Goal: Check status: Check status

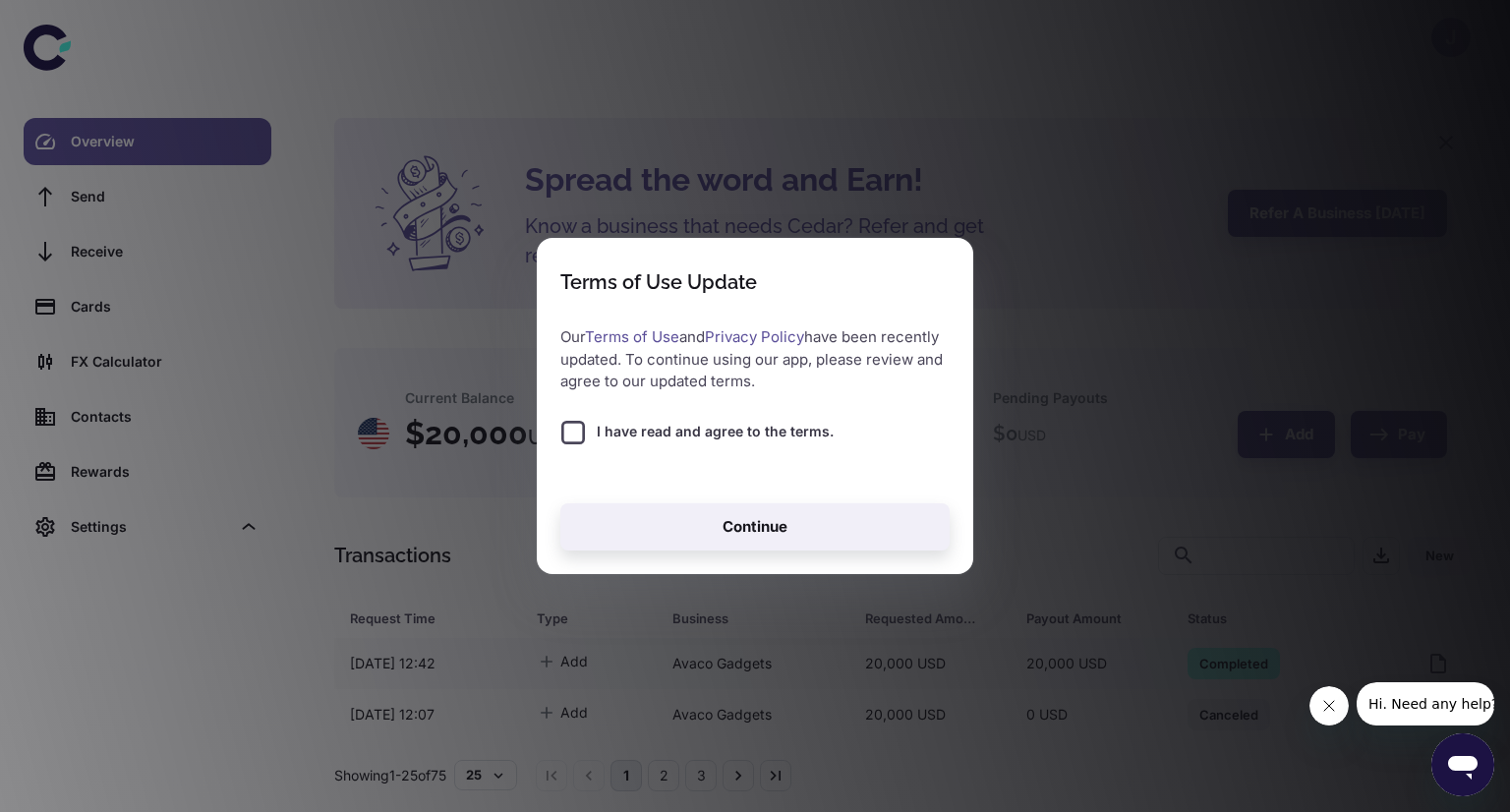
click at [675, 438] on span "I have read and agree to the terms." at bounding box center [715, 431] width 237 height 22
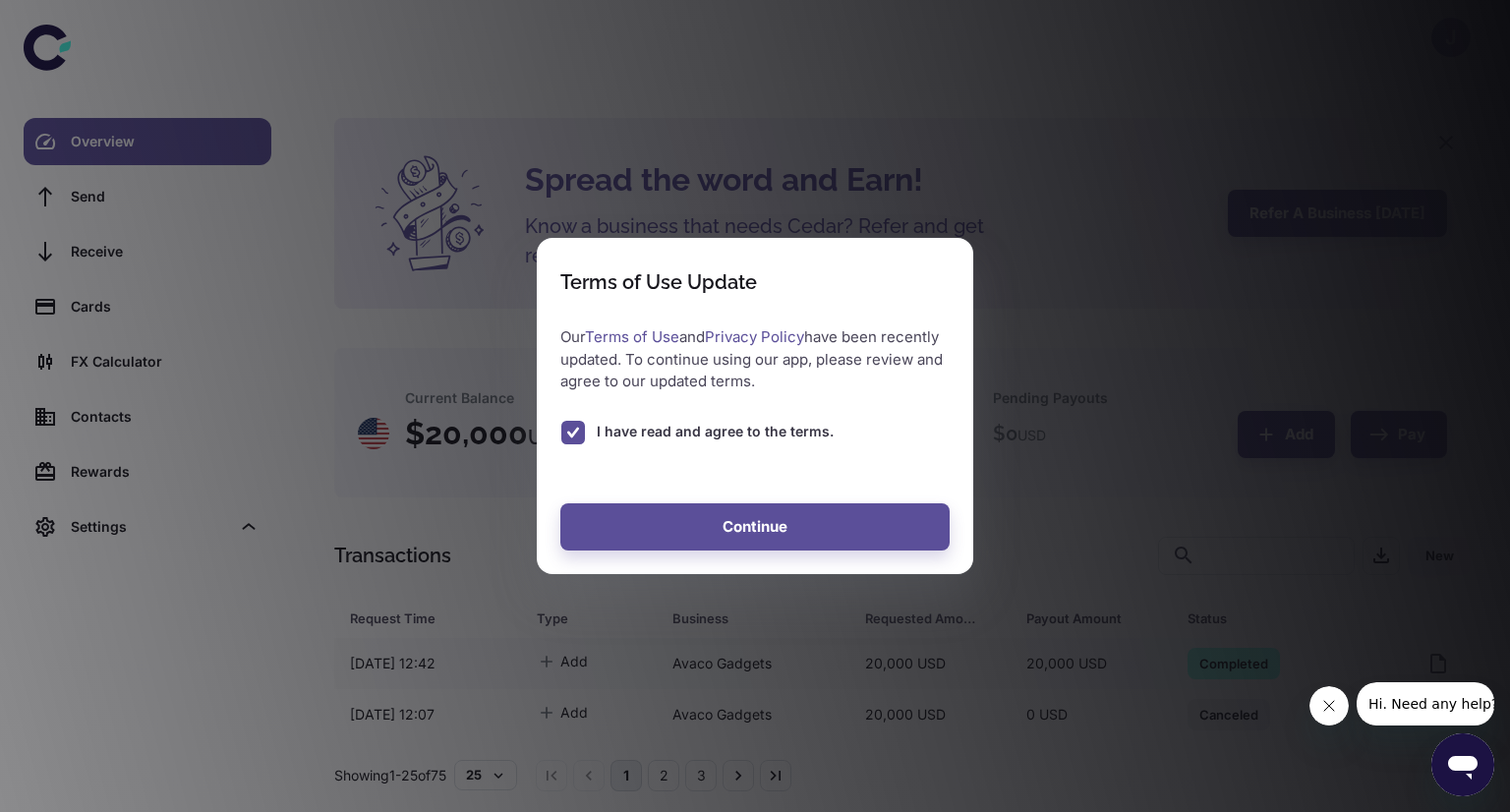
click at [760, 528] on button "Continue" at bounding box center [754, 527] width 389 height 47
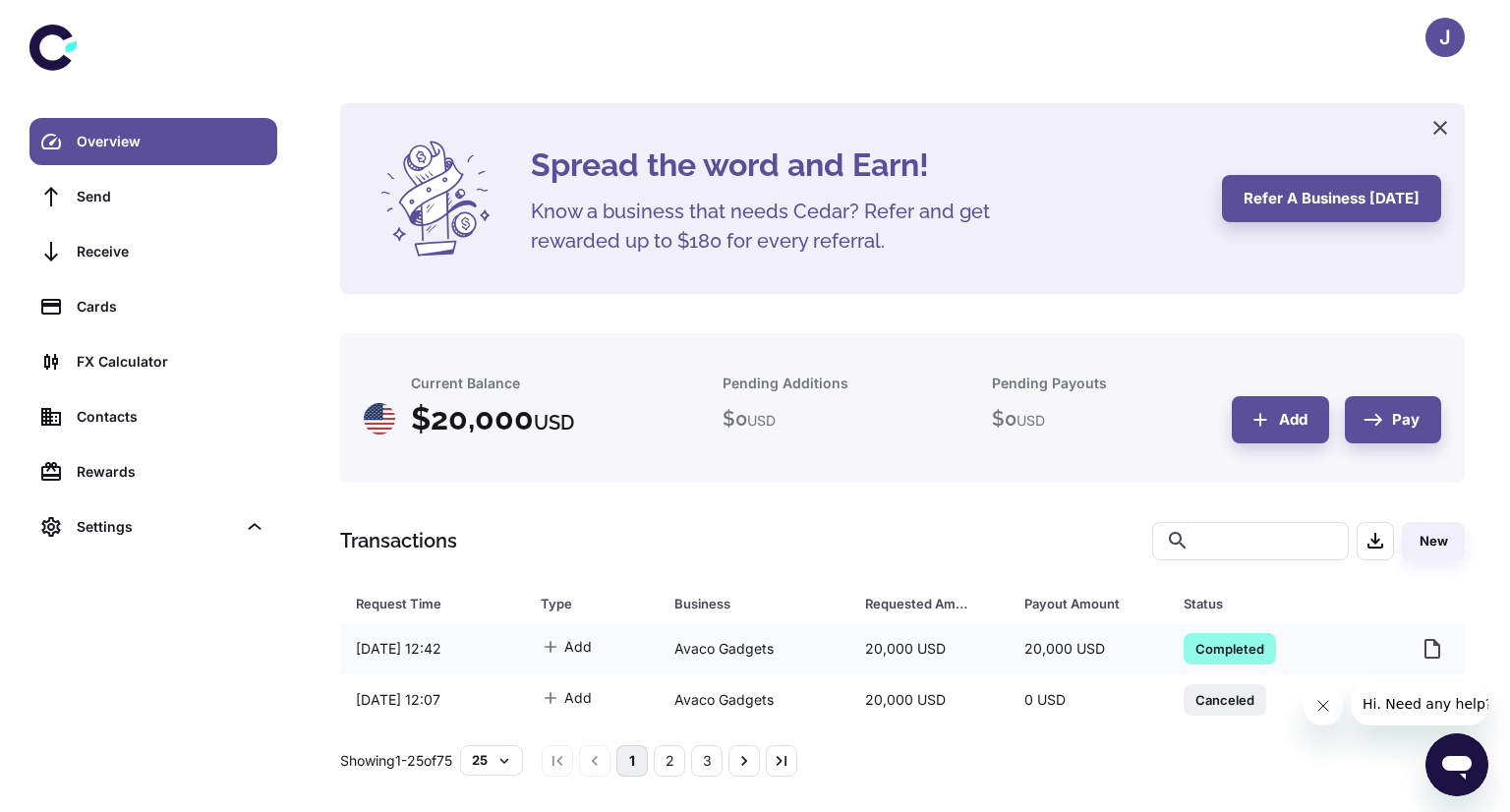
scroll to position [19, 0]
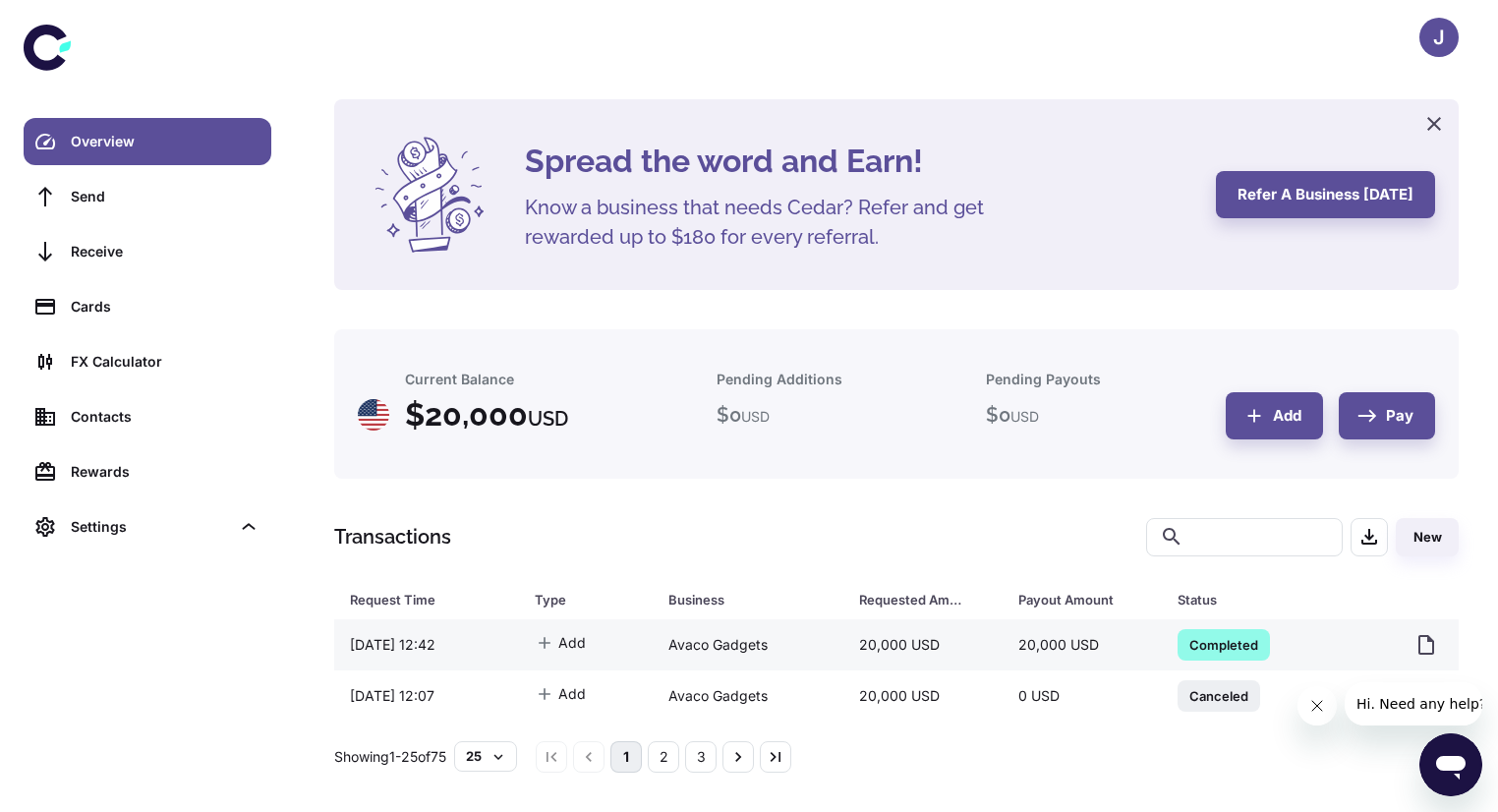
click at [796, 642] on div "Avaco Gadgets" at bounding box center [748, 645] width 191 height 37
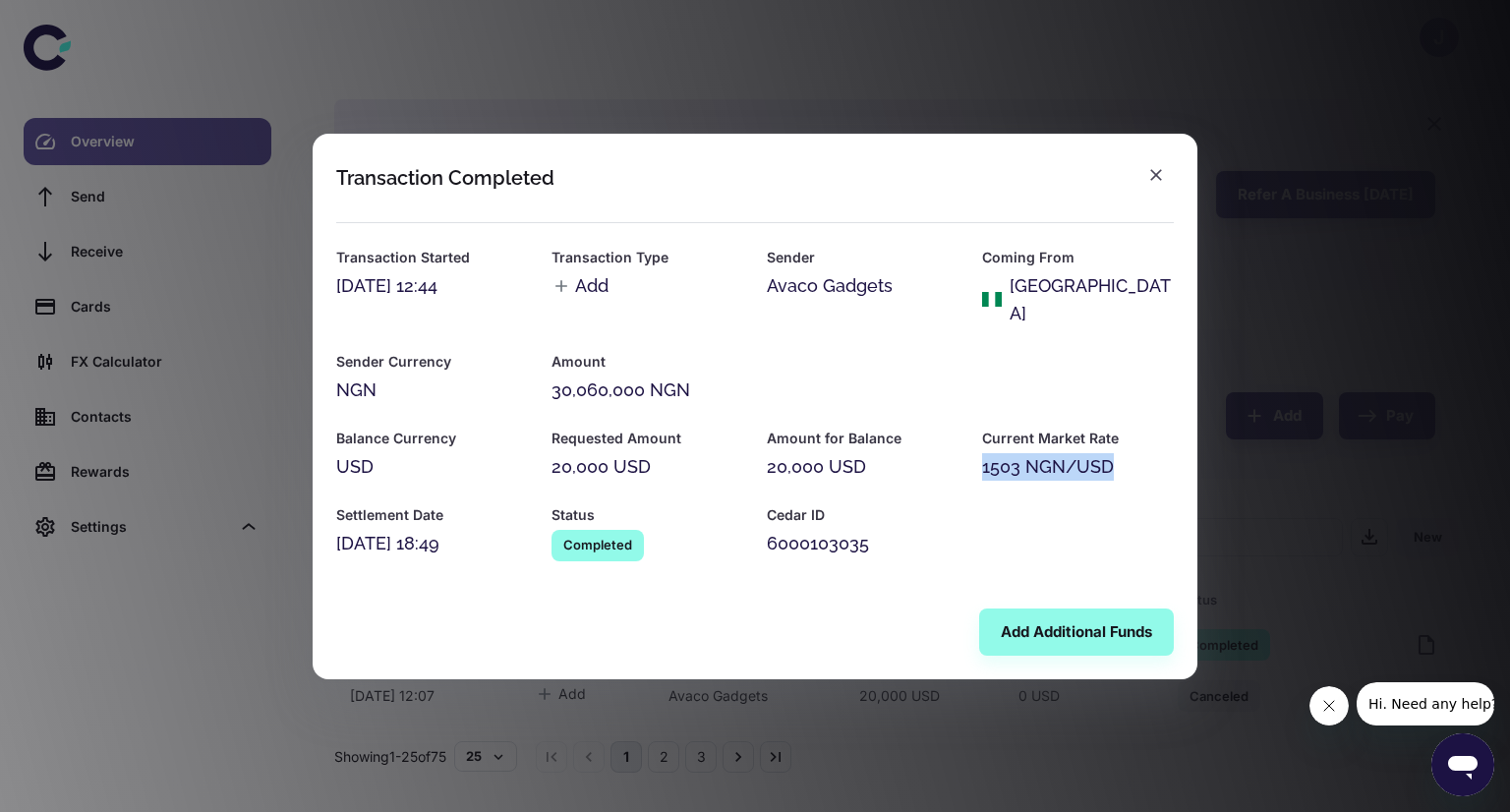
drag, startPoint x: 984, startPoint y: 452, endPoint x: 1139, endPoint y: 455, distance: 155.0
click at [1139, 455] on div "1503 NGN/USD" at bounding box center [1078, 467] width 192 height 28
click at [1047, 476] on div "Transaction Started [DATE] 12:44 Transaction Type Add Sender Avaco Gadgets Comi…" at bounding box center [743, 380] width 861 height 362
click at [622, 380] on div "30,060,000 NGN" at bounding box center [862, 390] width 622 height 28
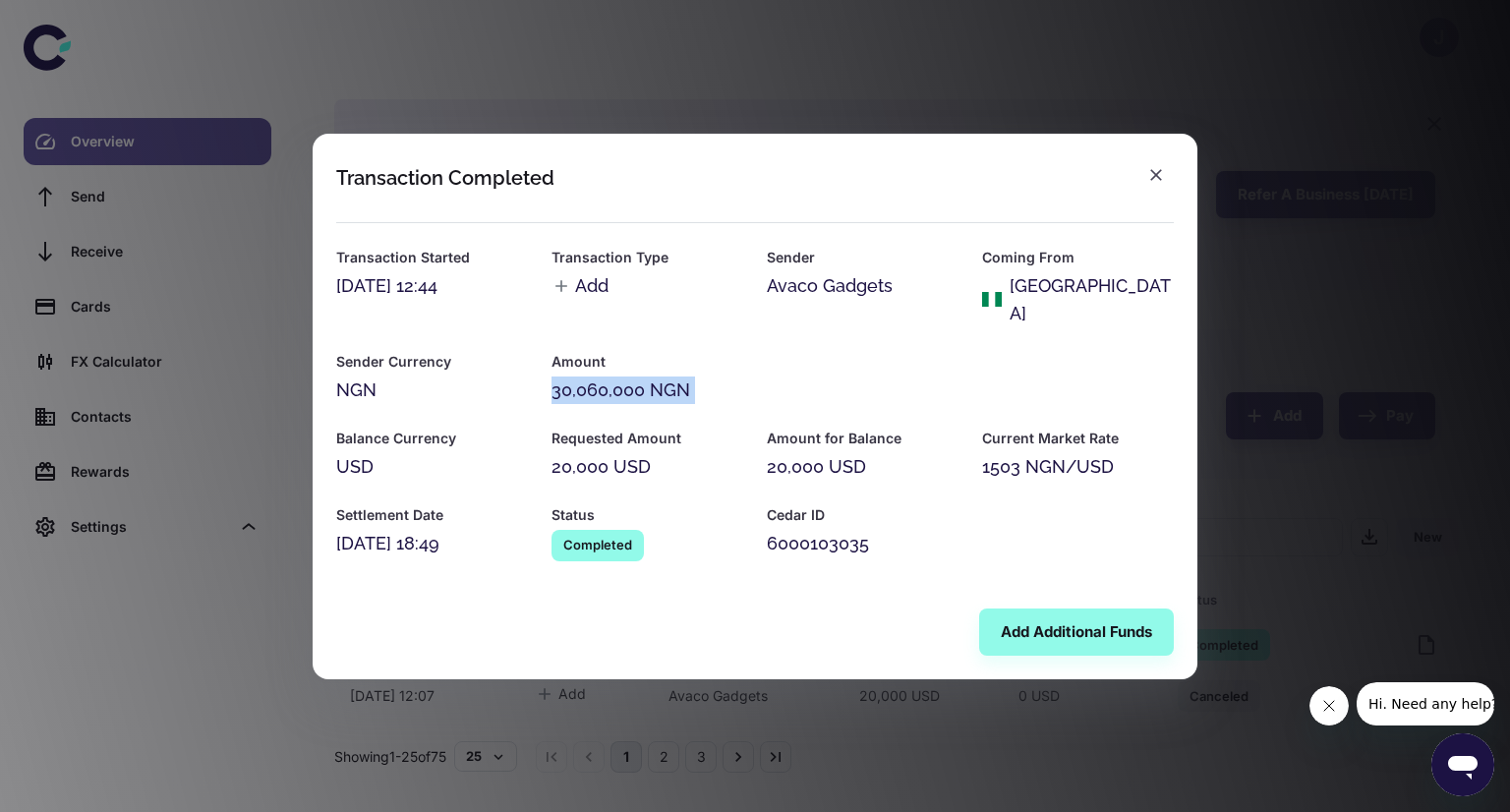
click at [622, 380] on div "30,060,000 NGN" at bounding box center [862, 390] width 622 height 28
